Goal: Transaction & Acquisition: Subscribe to service/newsletter

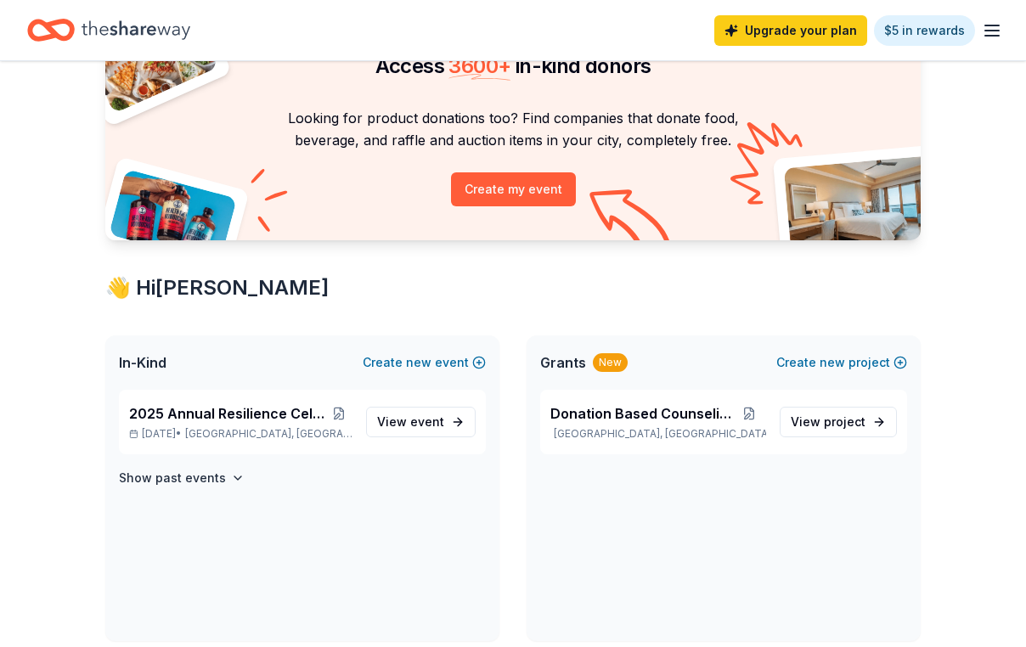
scroll to position [226, 0]
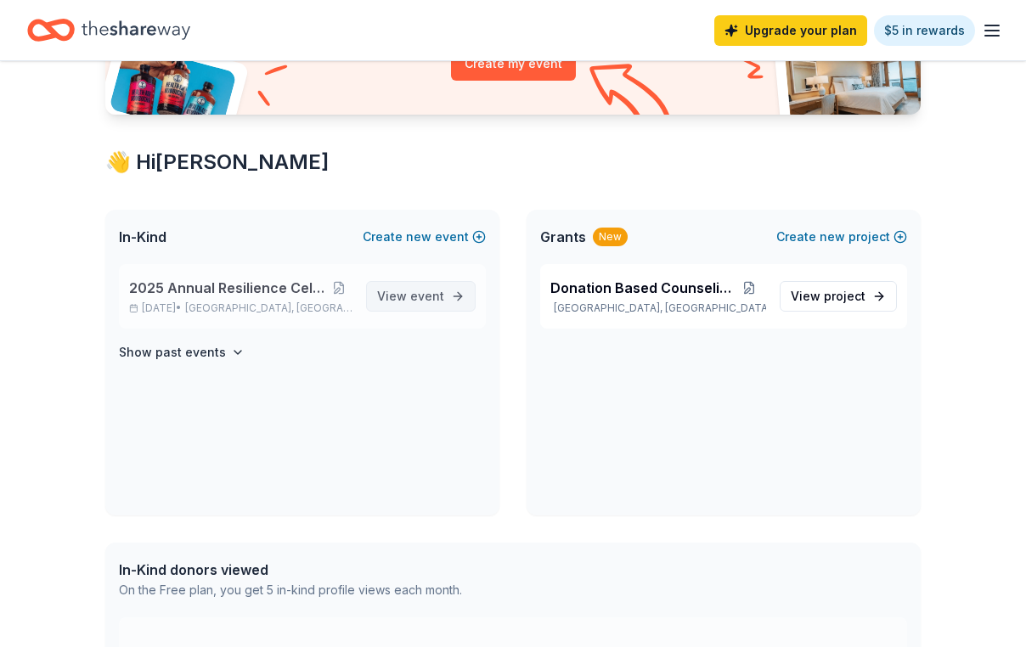
click at [413, 303] on span "event" at bounding box center [427, 296] width 34 height 14
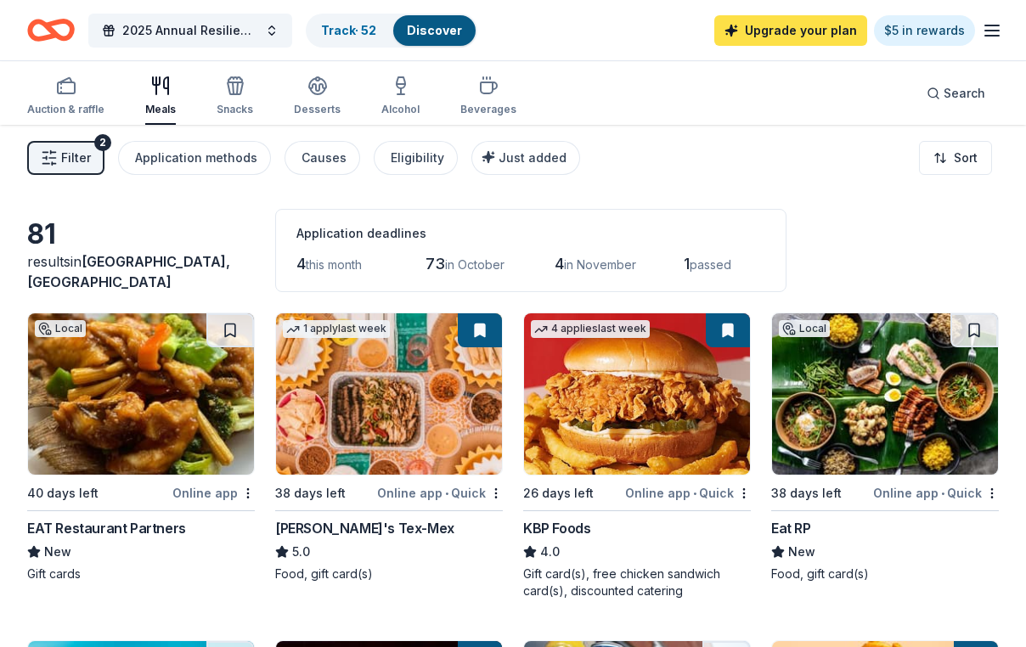
click at [816, 33] on link "Upgrade your plan" at bounding box center [790, 30] width 153 height 31
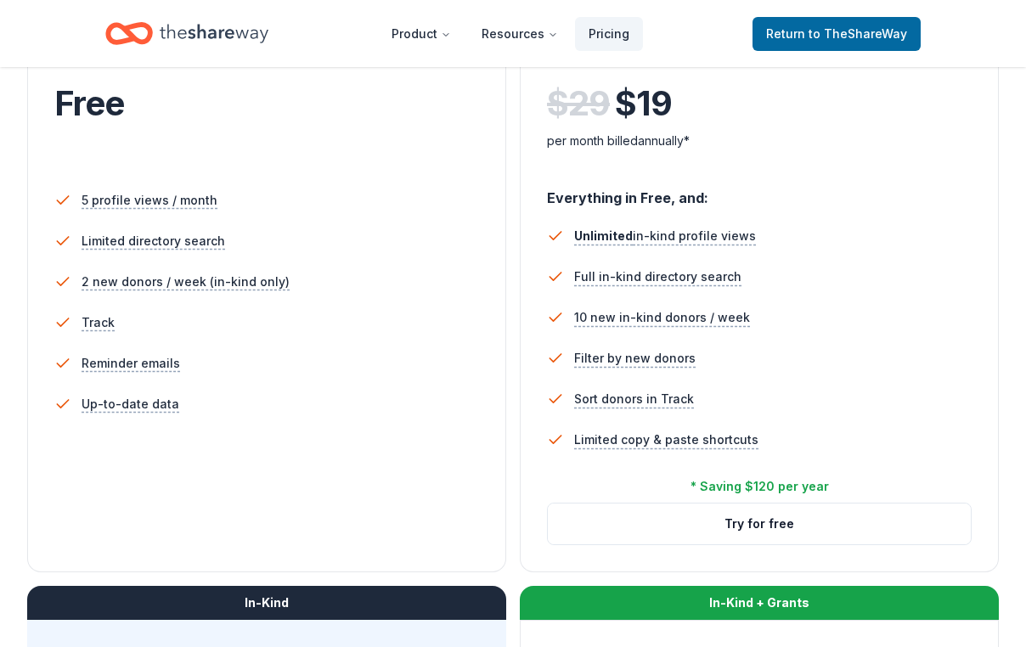
scroll to position [81, 0]
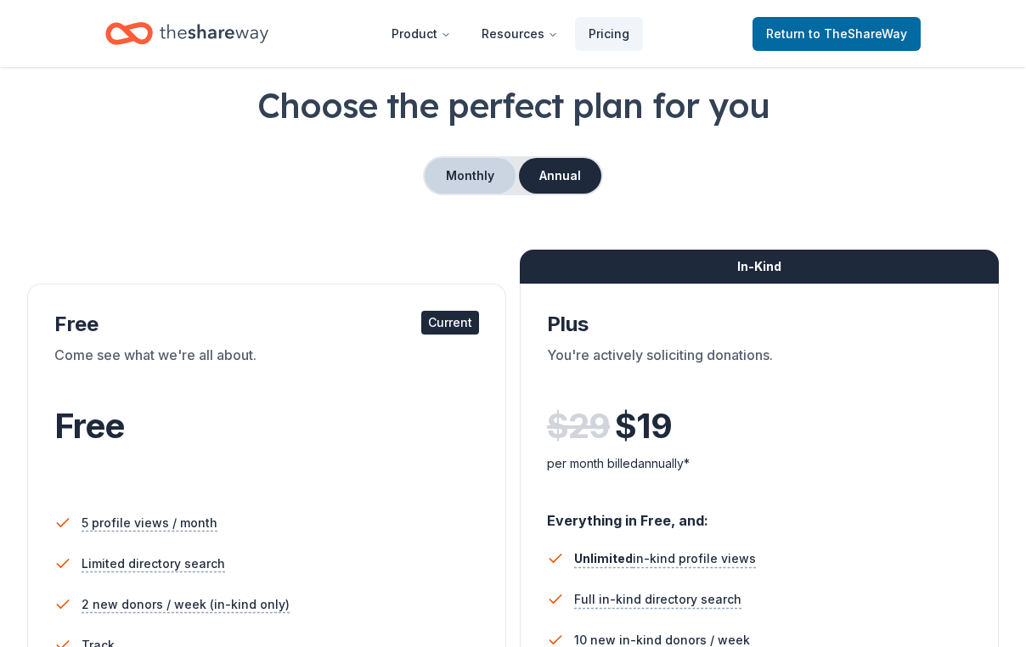
click at [468, 194] on button "Monthly" at bounding box center [470, 176] width 91 height 36
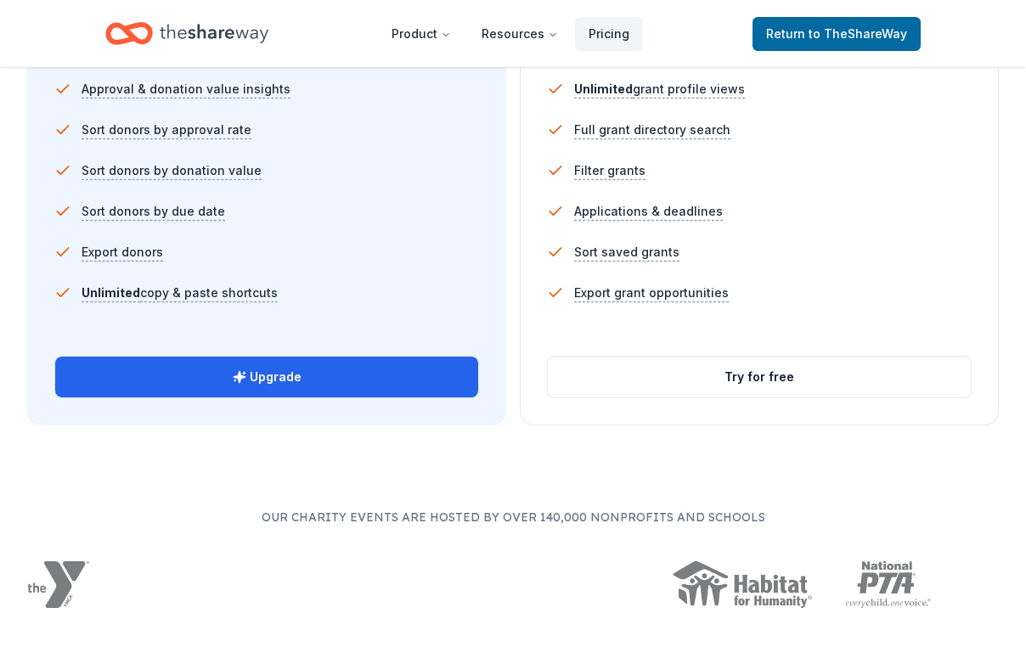
scroll to position [1226, 0]
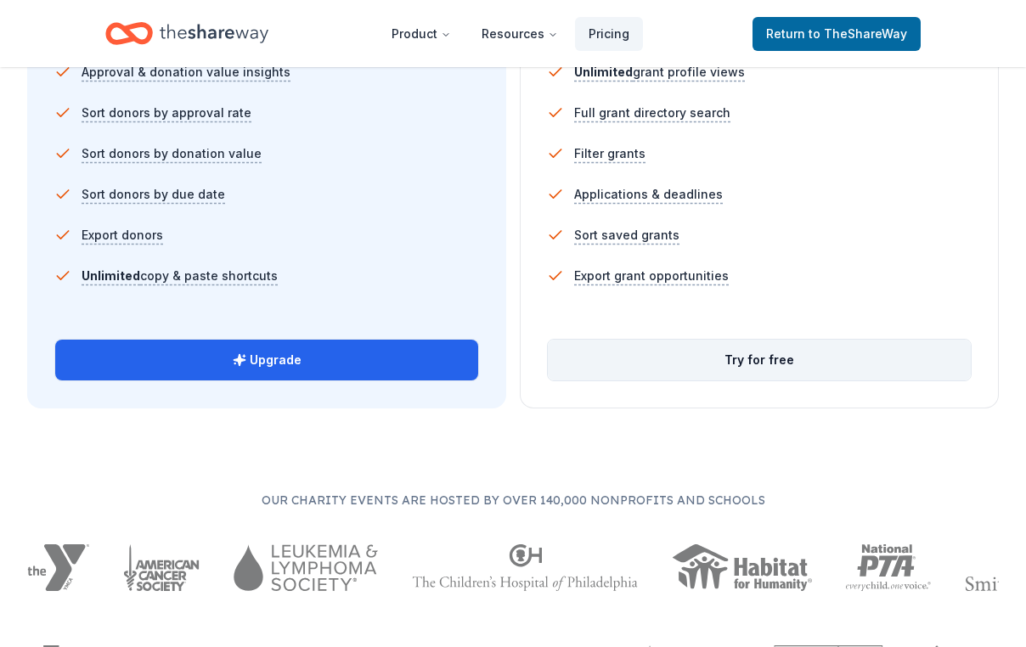
click at [766, 380] on button "Try for free" at bounding box center [759, 360] width 423 height 41
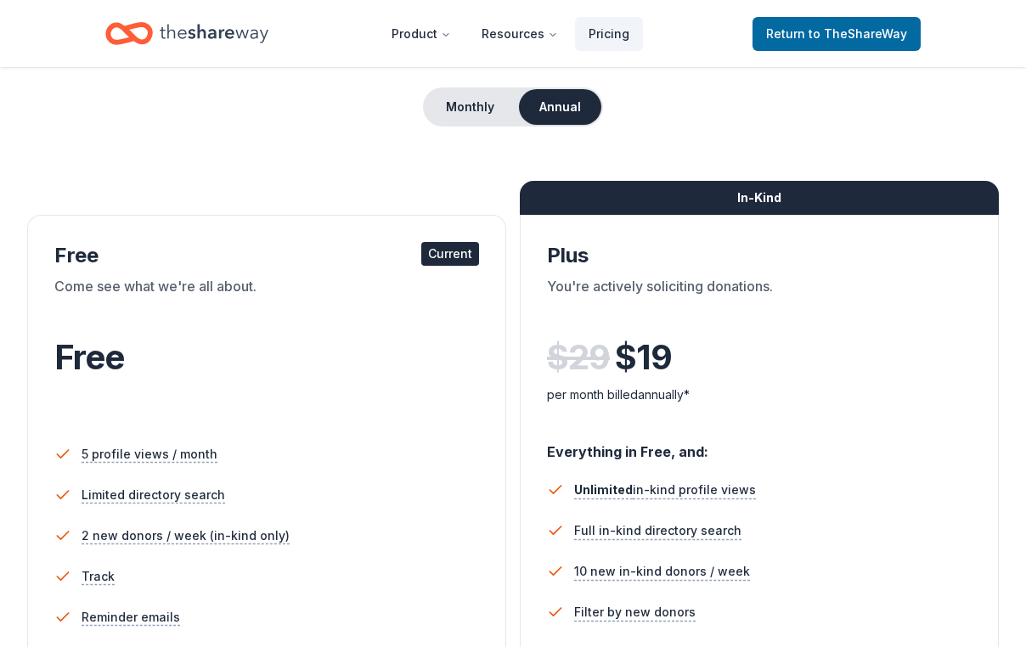
scroll to position [565, 0]
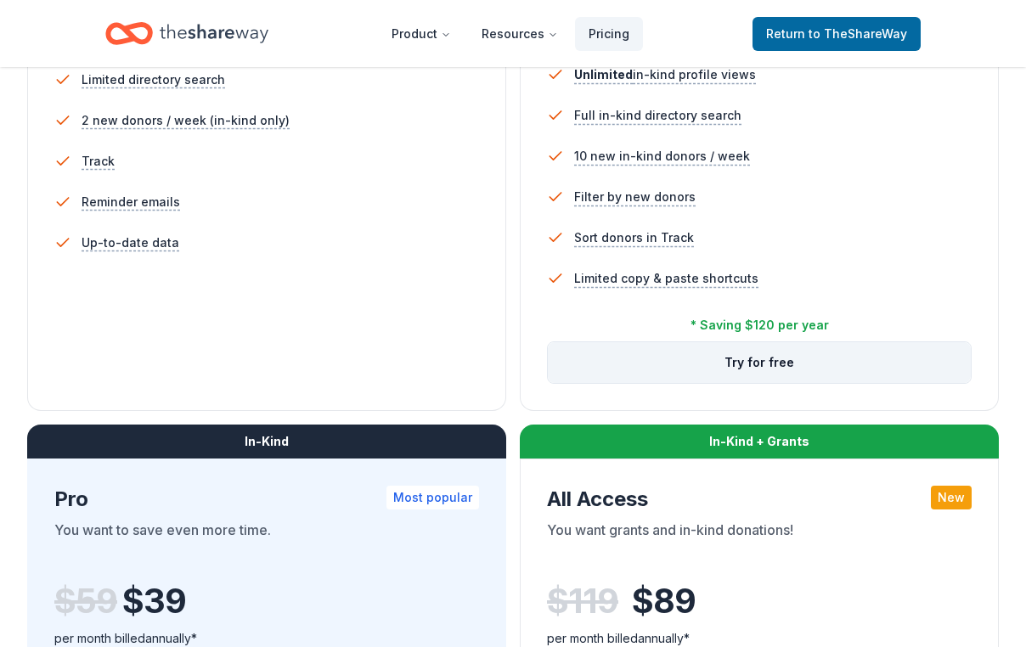
click at [764, 383] on button "Try for free" at bounding box center [759, 362] width 423 height 41
